Goal: Check status: Check status

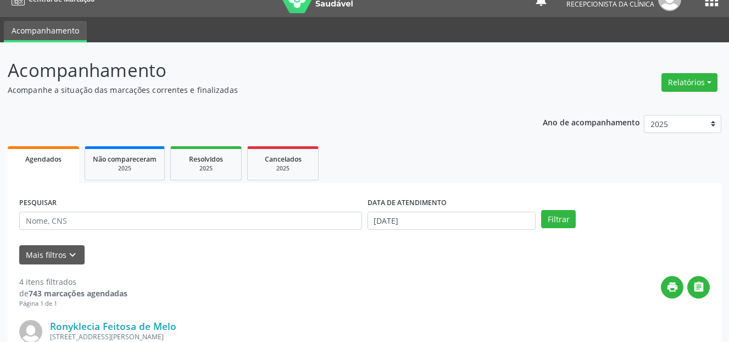
scroll to position [73, 0]
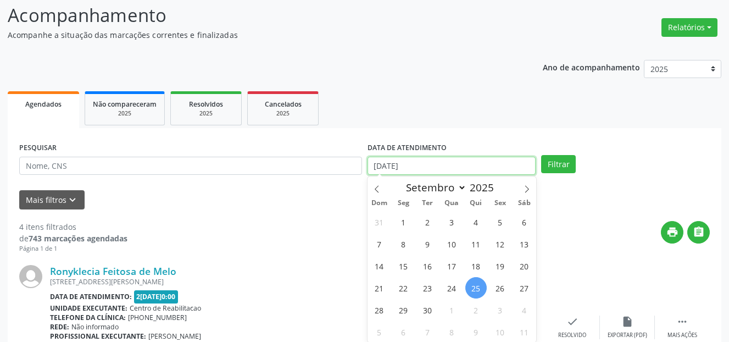
click at [411, 160] on input "[DATE]" at bounding box center [452, 166] width 169 height 19
click at [501, 288] on span "26" at bounding box center [500, 287] width 21 height 21
type input "2[DATE]"
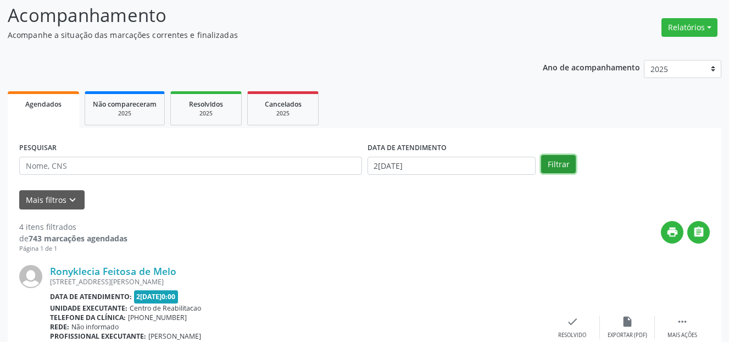
click at [561, 159] on button "Filtrar" at bounding box center [558, 164] width 35 height 19
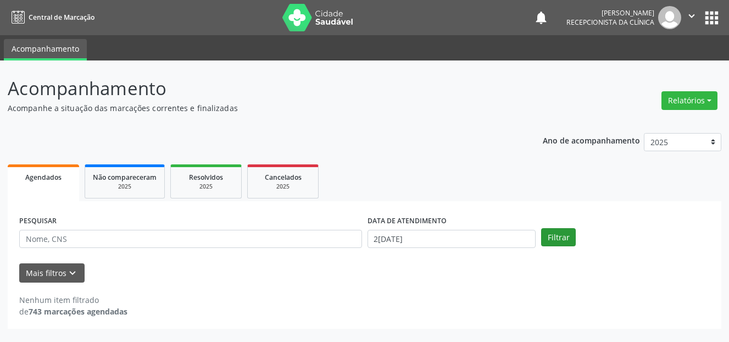
scroll to position [0, 0]
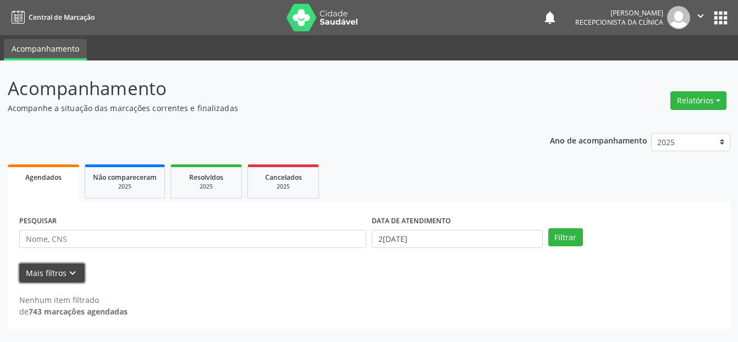
click at [56, 270] on button "Mais filtros keyboard_arrow_down" at bounding box center [51, 272] width 65 height 19
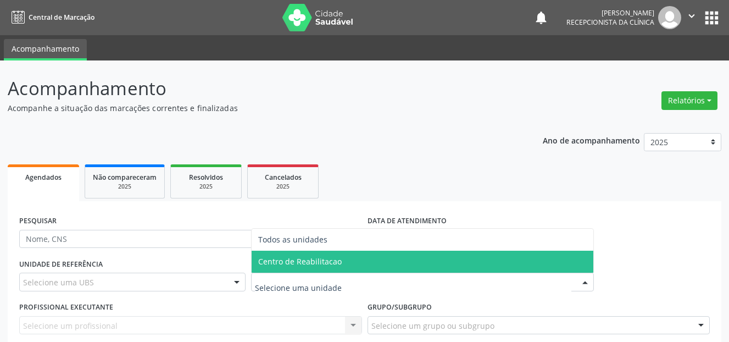
click at [307, 261] on span "Centro de Reabilitacao" at bounding box center [300, 261] width 84 height 10
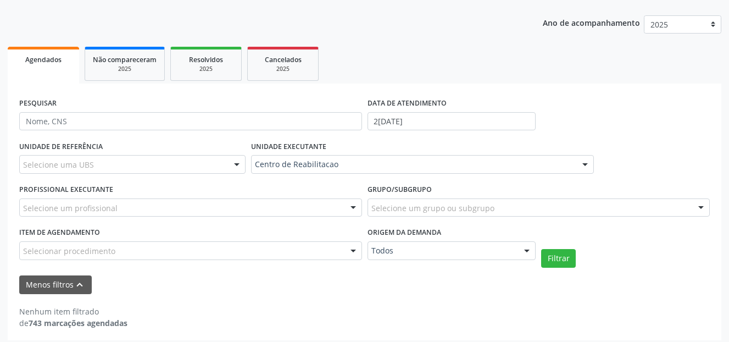
scroll to position [124, 0]
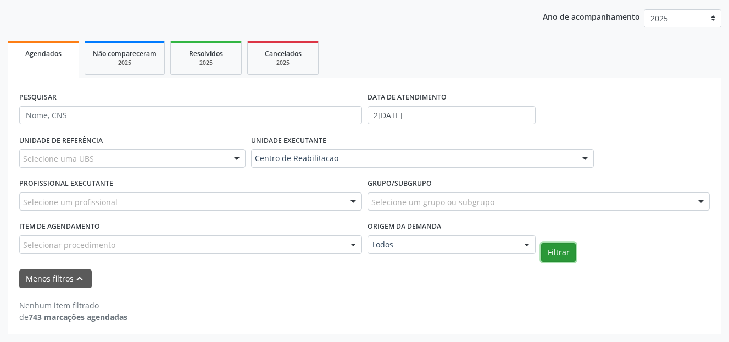
click at [567, 251] on button "Filtrar" at bounding box center [558, 252] width 35 height 19
click at [113, 242] on div "Selecionar procedimento" at bounding box center [190, 244] width 343 height 19
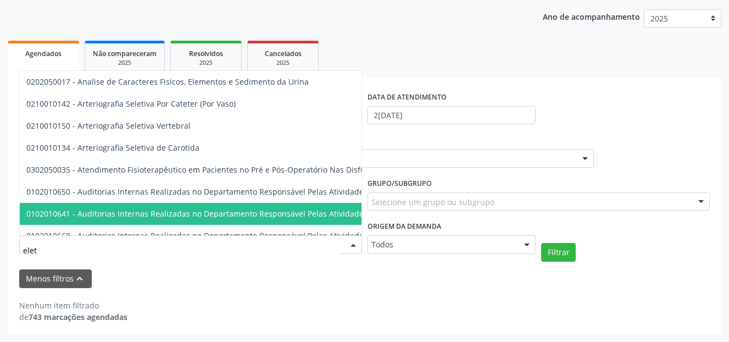
type input "eletr"
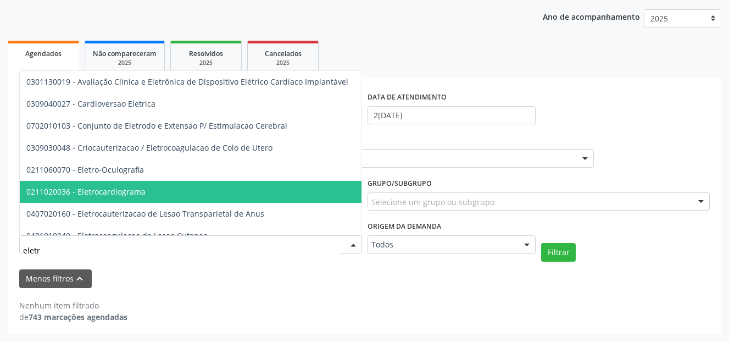
click at [144, 185] on span "0211020036 - Eletrocardiograma" at bounding box center [369, 192] width 698 height 22
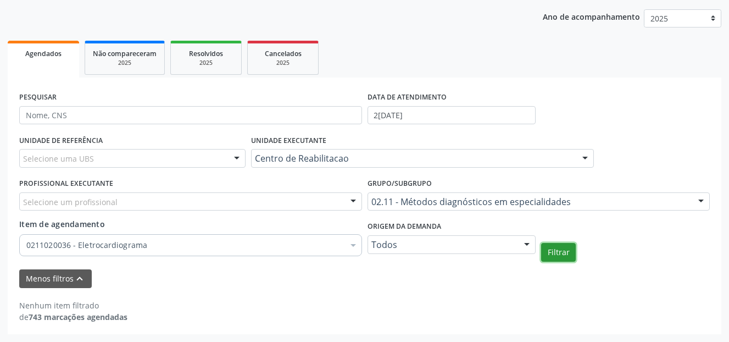
click at [557, 252] on button "Filtrar" at bounding box center [558, 252] width 35 height 19
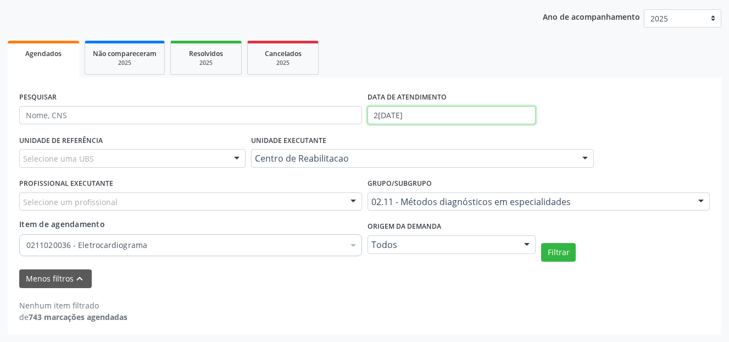
click at [440, 112] on input "2[DATE]" at bounding box center [452, 115] width 169 height 19
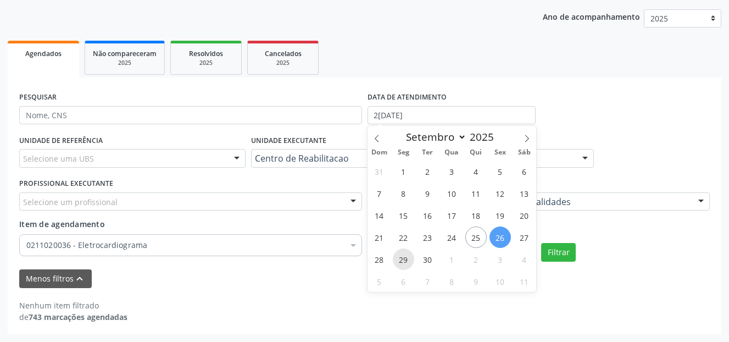
click at [406, 262] on span "29" at bounding box center [403, 258] width 21 height 21
type input "2[DATE]"
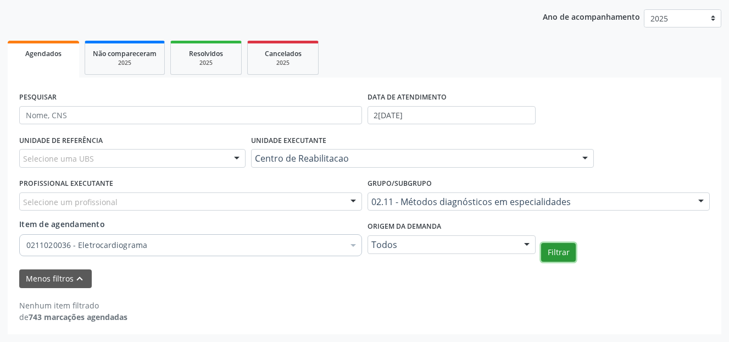
click at [557, 251] on button "Filtrar" at bounding box center [558, 252] width 35 height 19
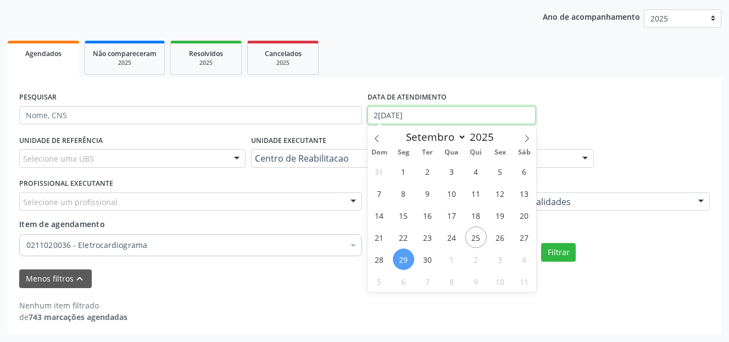
click at [405, 117] on input "2[DATE]" at bounding box center [452, 115] width 169 height 19
click at [429, 256] on span "30" at bounding box center [427, 258] width 21 height 21
type input "[DATE]"
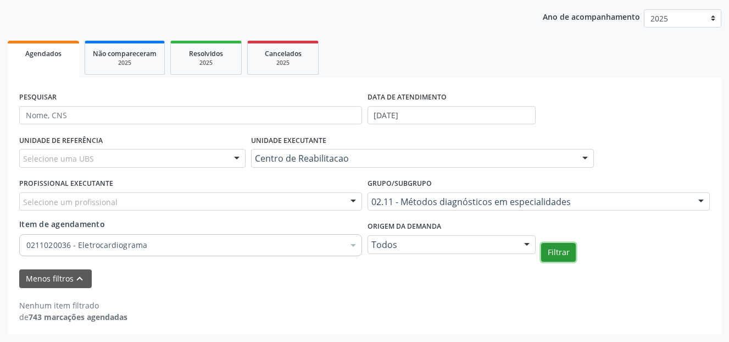
click at [557, 252] on button "Filtrar" at bounding box center [558, 252] width 35 height 19
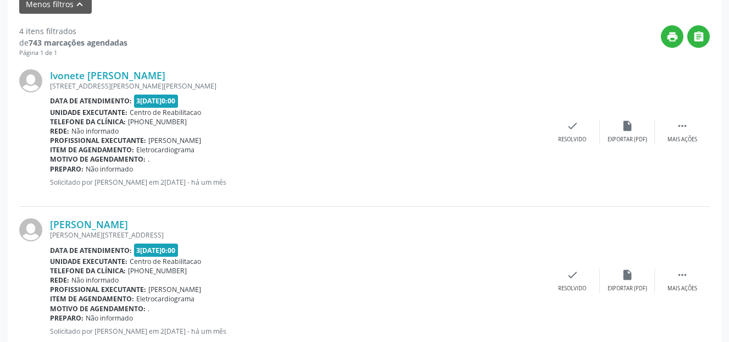
scroll to position [398, 0]
drag, startPoint x: 348, startPoint y: 150, endPoint x: 348, endPoint y: 140, distance: 9.9
click at [348, 143] on div "Ivonete [PERSON_NAME] [STREET_ADDRESS][PERSON_NAME][PERSON_NAME] Data de atendi…" at bounding box center [297, 131] width 495 height 125
